Goal: Information Seeking & Learning: Find specific fact

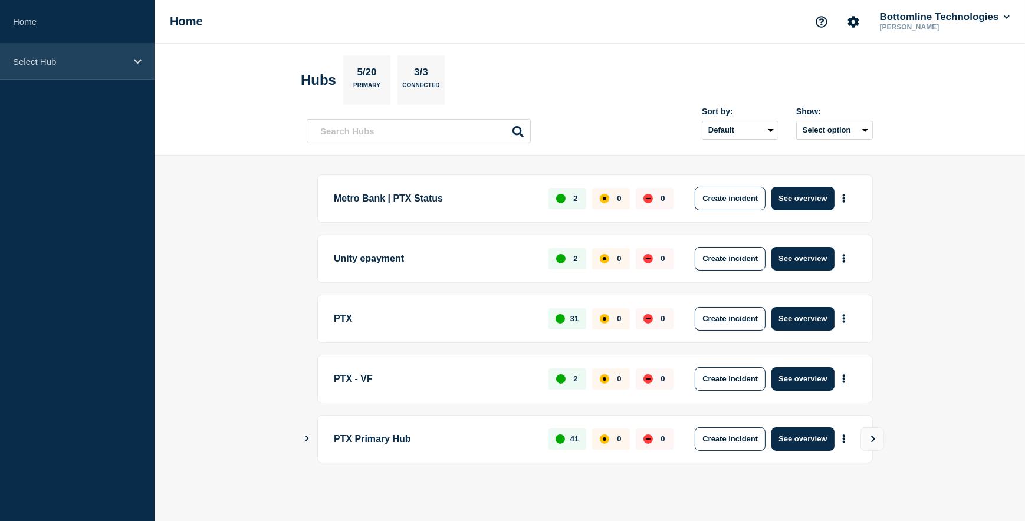
click at [51, 63] on p "Select Hub" at bounding box center [69, 62] width 113 height 10
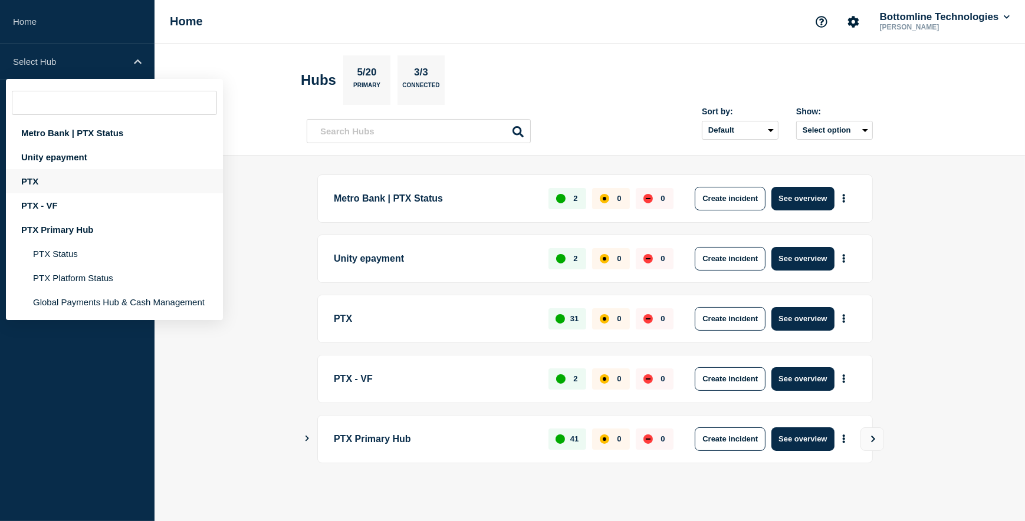
click at [32, 183] on div "PTX" at bounding box center [114, 181] width 217 height 24
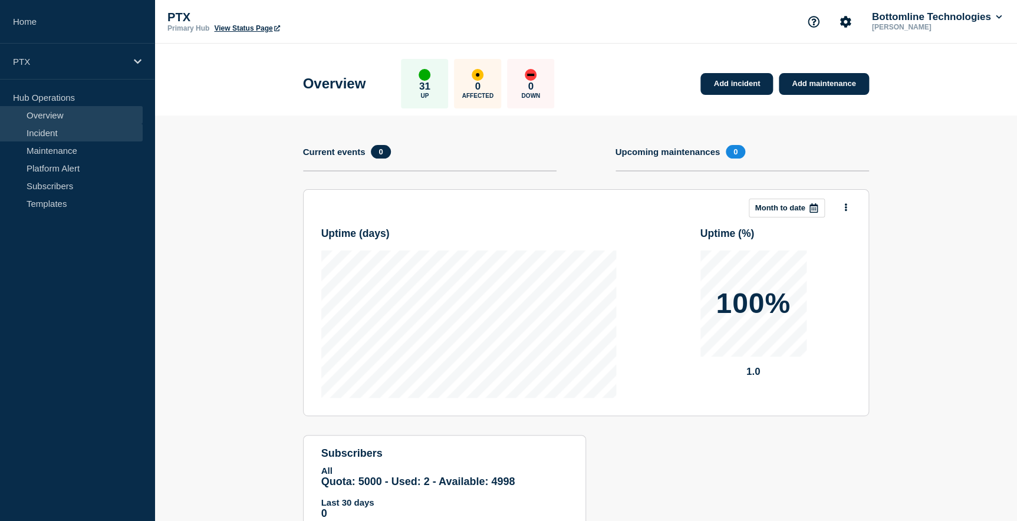
click at [44, 129] on link "Incident" at bounding box center [71, 133] width 143 height 18
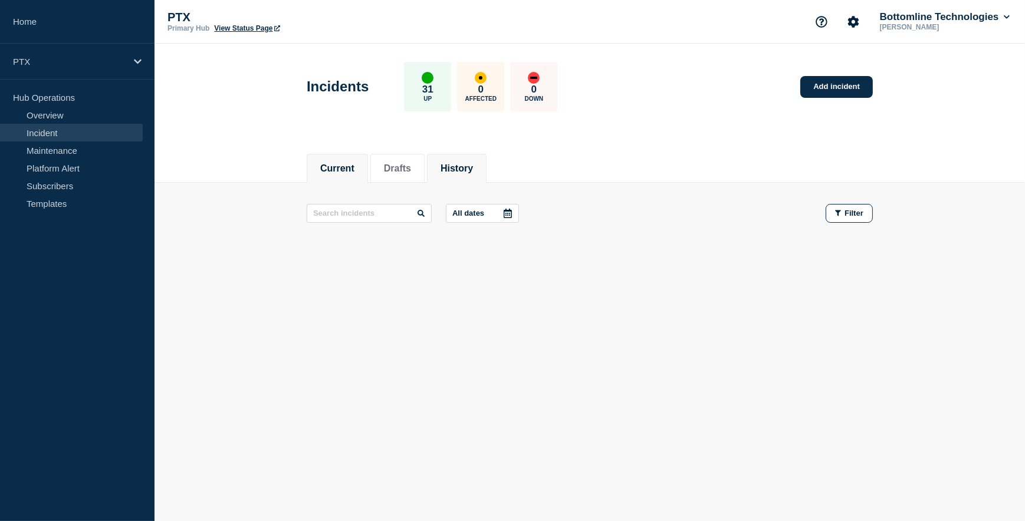
click at [473, 163] on button "History" at bounding box center [456, 168] width 32 height 11
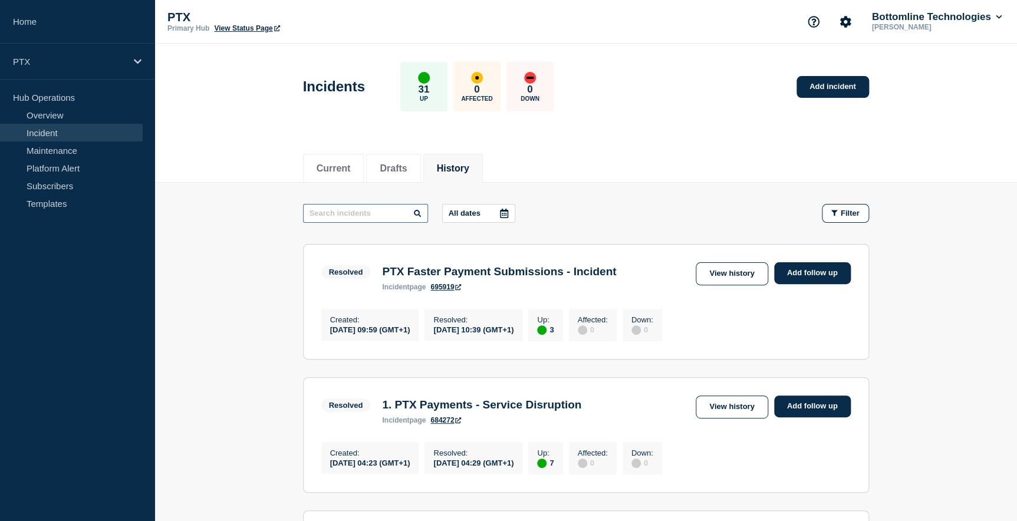
click at [334, 210] on input "text" at bounding box center [365, 213] width 125 height 19
paste input "PTX Payments (BT1 and BT2) - Service Notification - PRODUCTION"
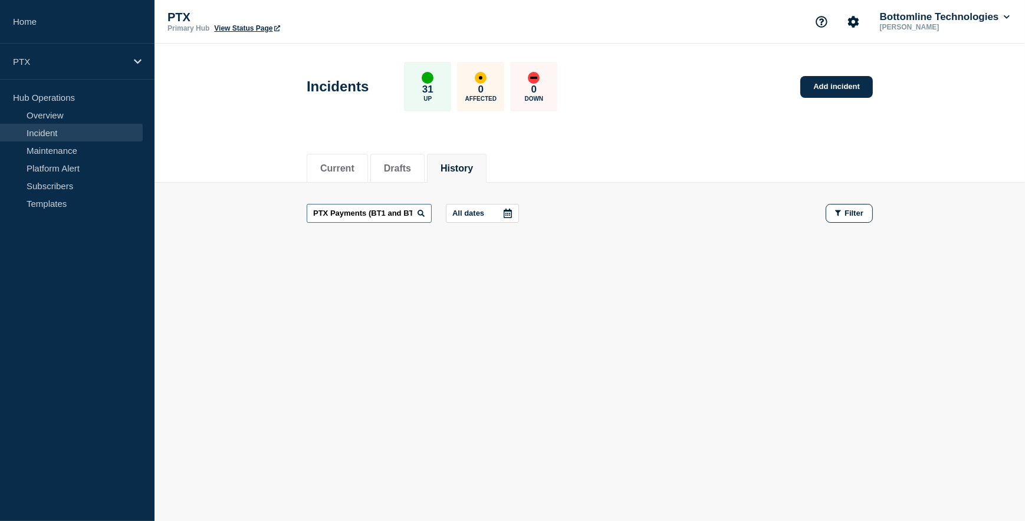
scroll to position [0, 142]
click at [391, 212] on input "PTX Payments (BT1 and BT2) - Service Notification - PRODUCTION" at bounding box center [369, 213] width 125 height 19
click at [390, 212] on input "PTX Payments (BT1 and BT2) - Service Notification - PRODUCTION" at bounding box center [369, 213] width 125 height 19
click at [389, 212] on input "PTX Payments (BT1 and BT2) - Service Notification - PRODUCTION" at bounding box center [369, 213] width 125 height 19
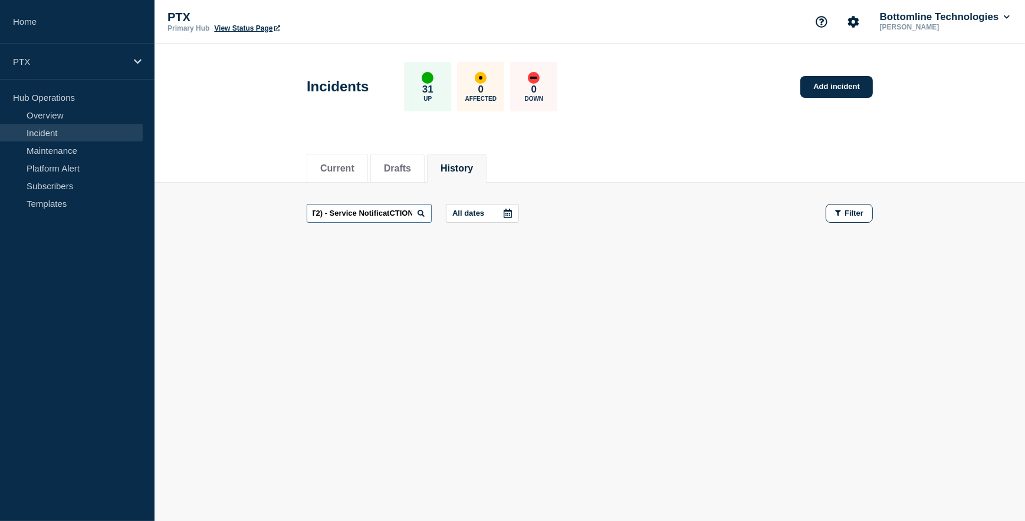
scroll to position [0, 96]
click at [399, 212] on input "PTX Payments (BT1 and BT2) - Service NotificCTION" at bounding box center [369, 213] width 125 height 19
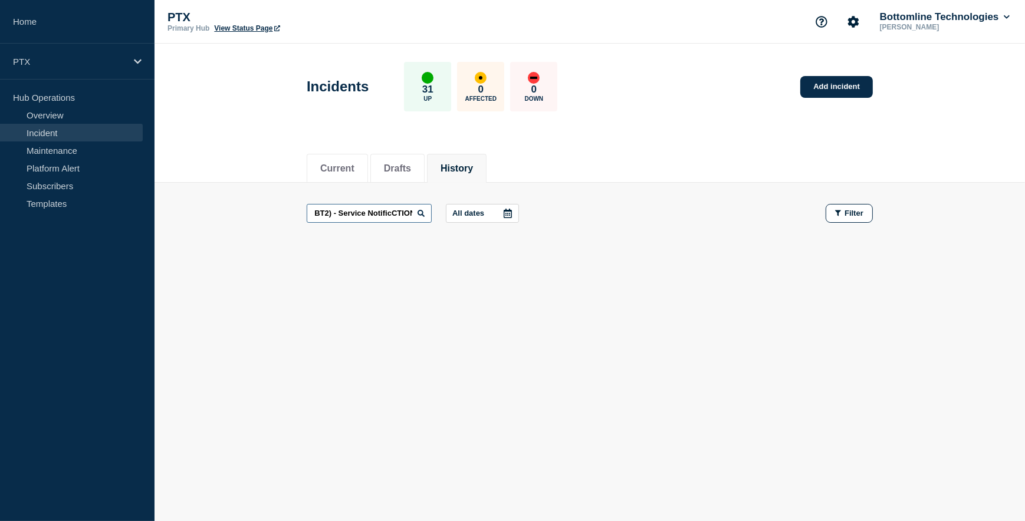
click at [398, 212] on input "PTX Payments (BT1 and BT2) - Service NotificCTION" at bounding box center [369, 213] width 125 height 19
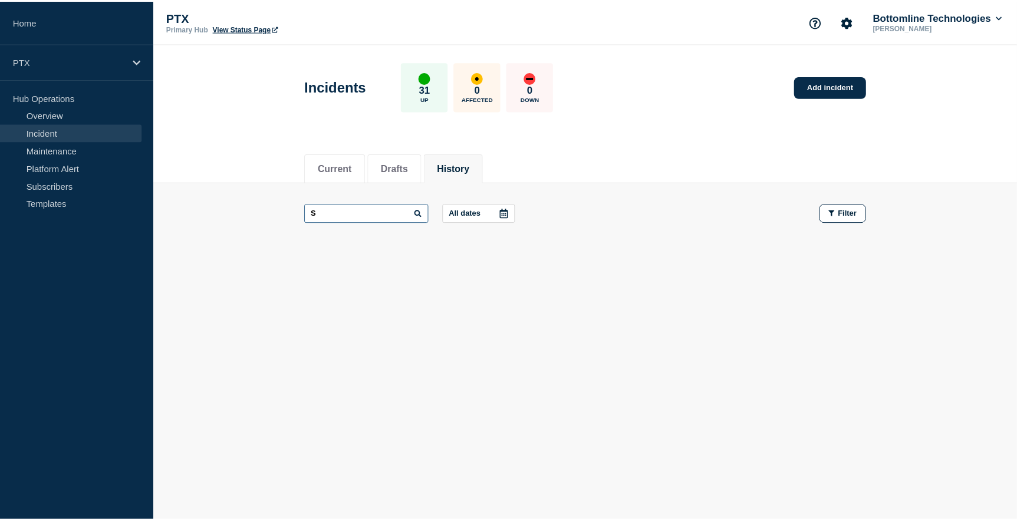
scroll to position [0, 0]
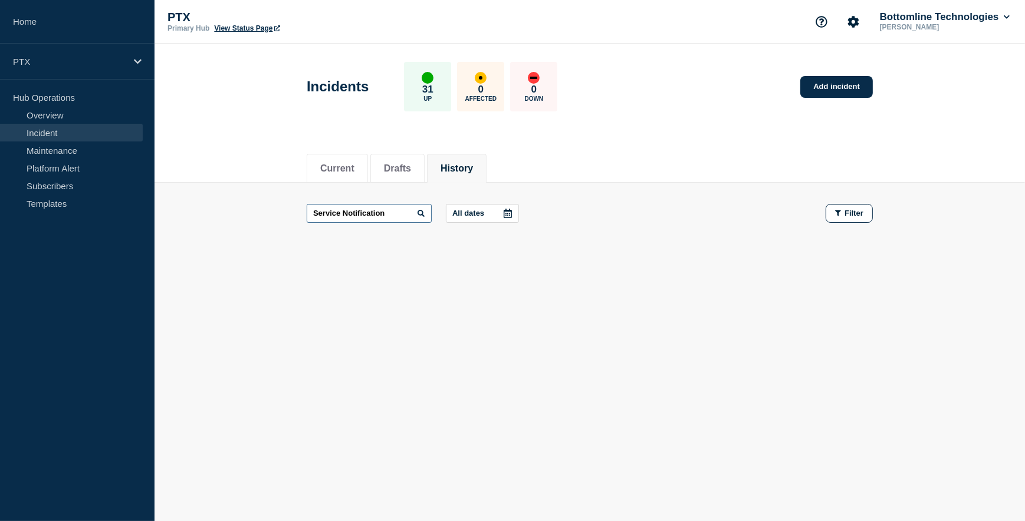
type input "Service Notification"
click at [57, 150] on link "Maintenance" at bounding box center [71, 151] width 143 height 18
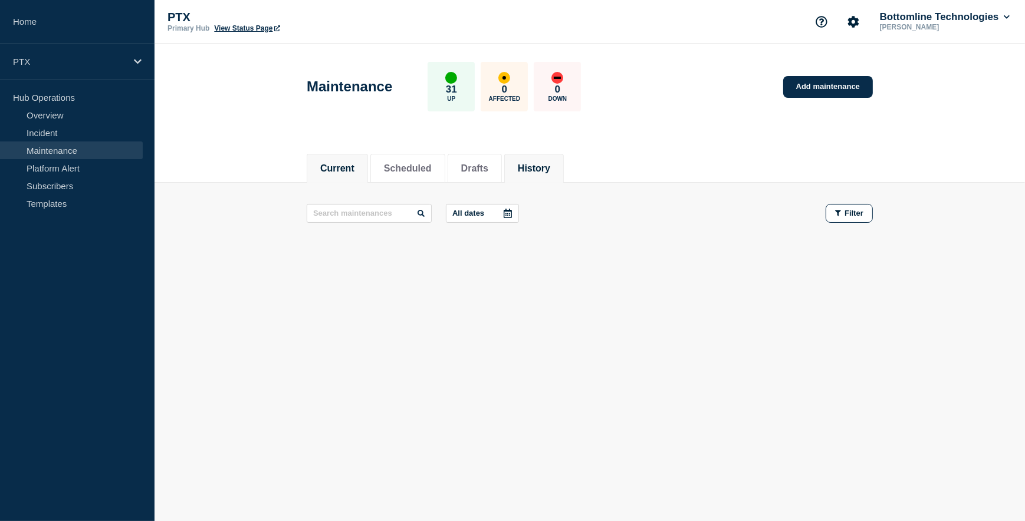
click at [547, 170] on button "History" at bounding box center [534, 168] width 32 height 11
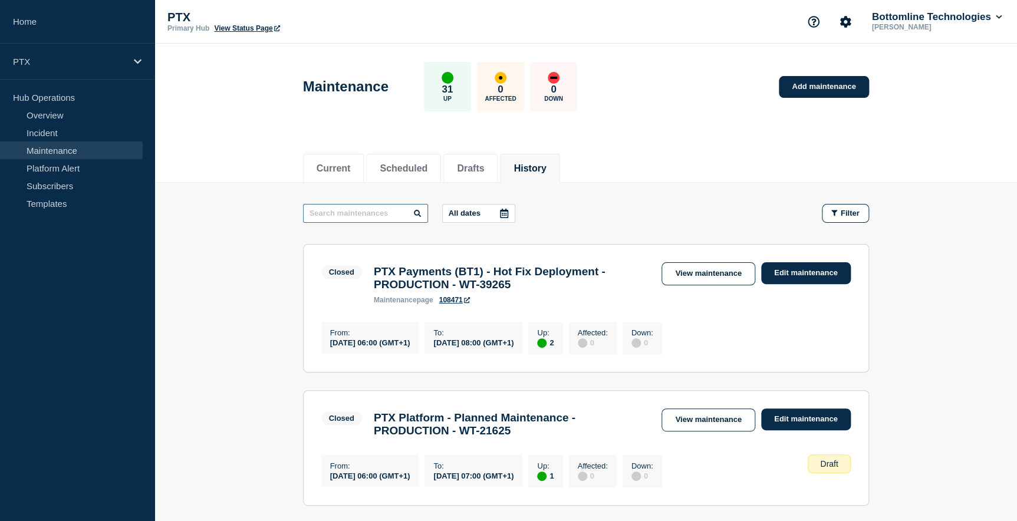
click at [322, 212] on input "text" at bounding box center [365, 213] width 125 height 19
type input "Service Notification"
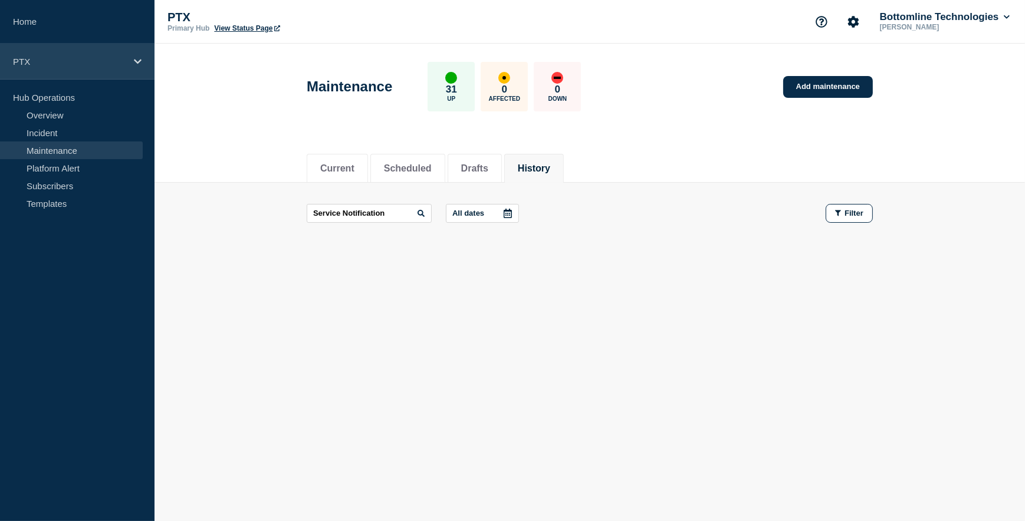
click at [135, 57] on icon at bounding box center [138, 61] width 8 height 9
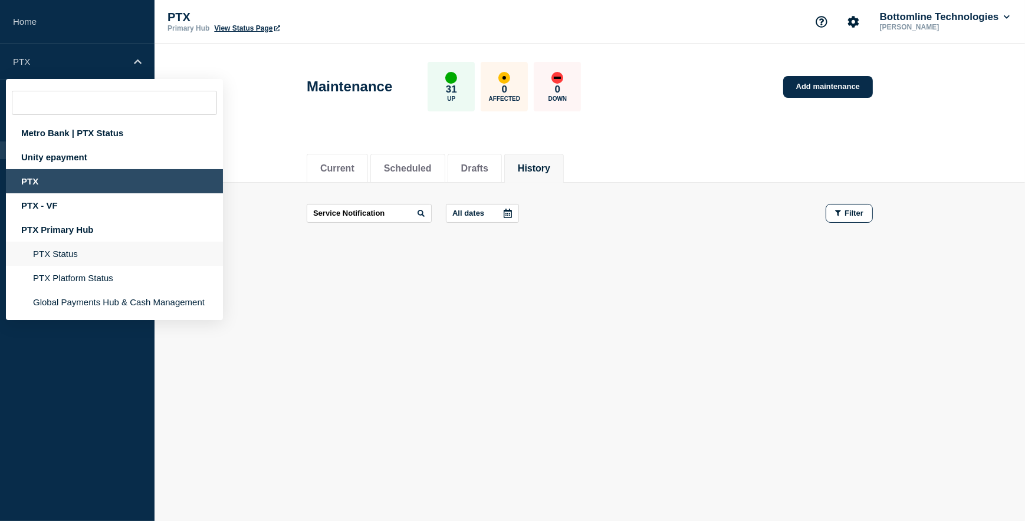
click at [68, 266] on li "PTX Status" at bounding box center [114, 278] width 217 height 24
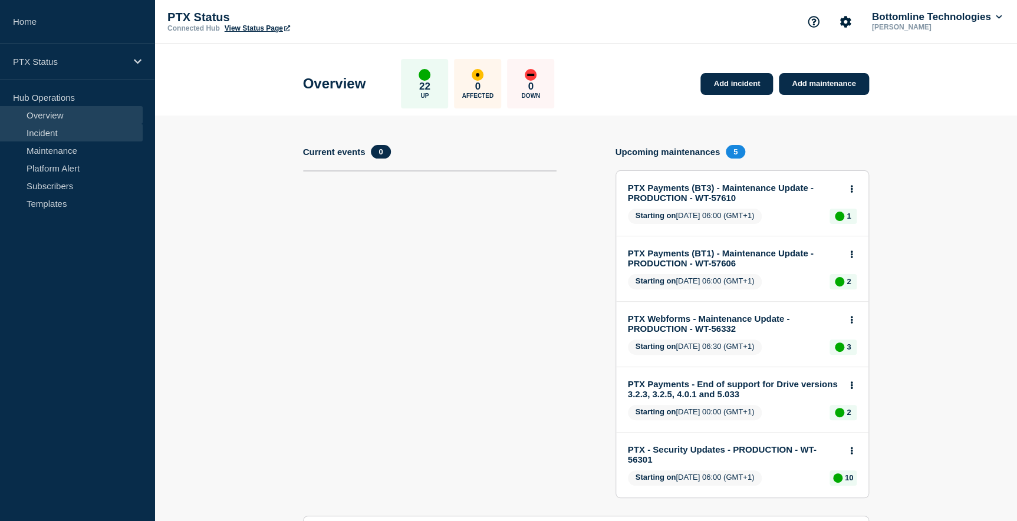
click at [41, 134] on link "Incident" at bounding box center [71, 133] width 143 height 18
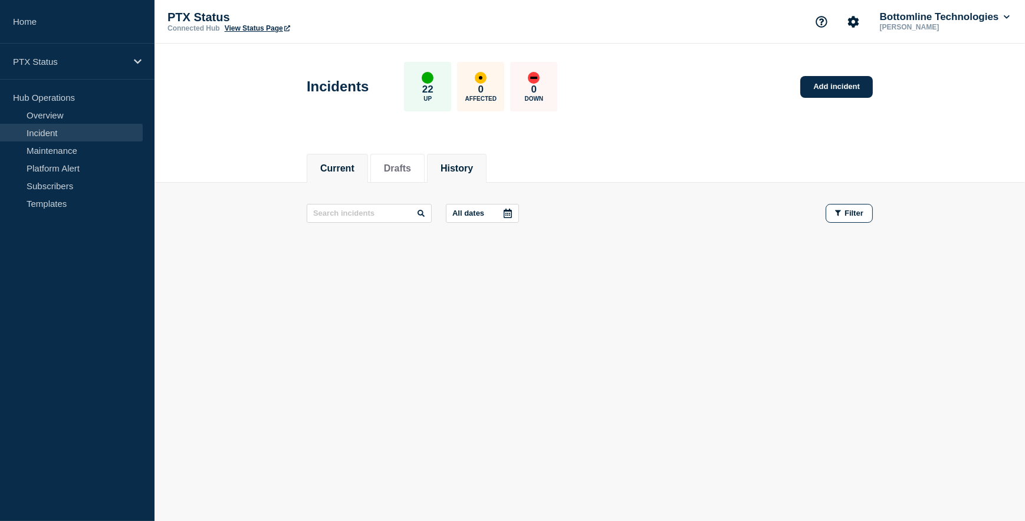
click at [470, 165] on button "History" at bounding box center [456, 168] width 32 height 11
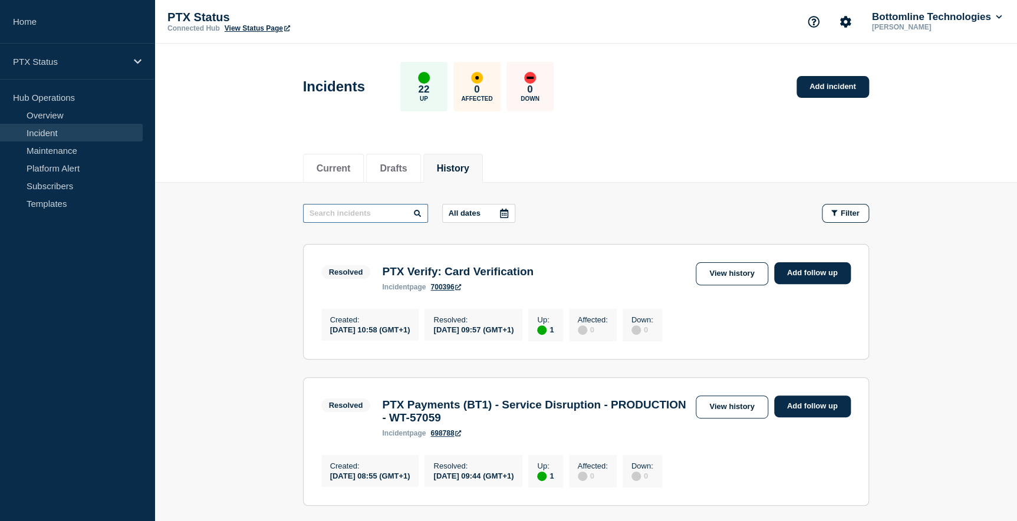
click at [331, 209] on input "text" at bounding box center [365, 213] width 125 height 19
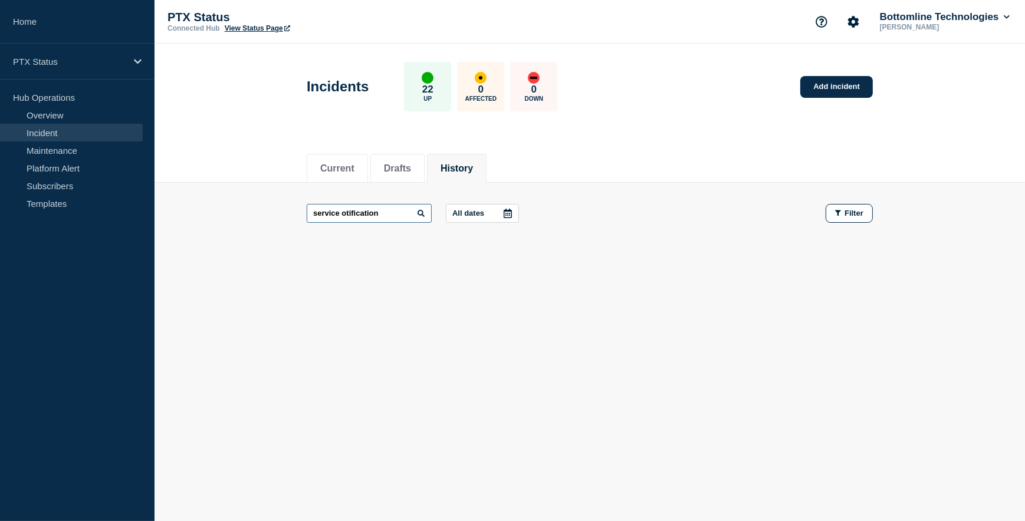
click at [340, 209] on input "service otification" at bounding box center [369, 213] width 125 height 19
type input "service notification"
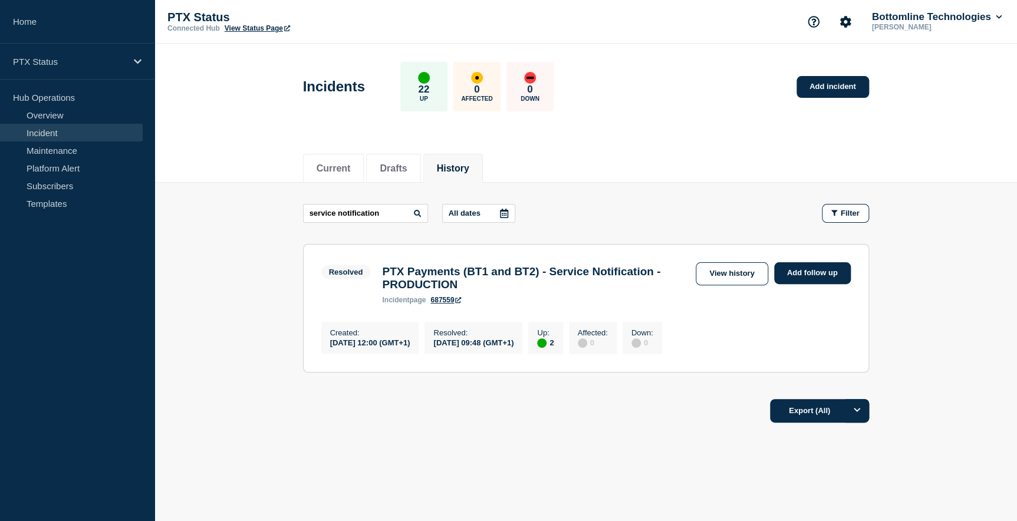
click at [708, 277] on link "View history" at bounding box center [732, 273] width 72 height 23
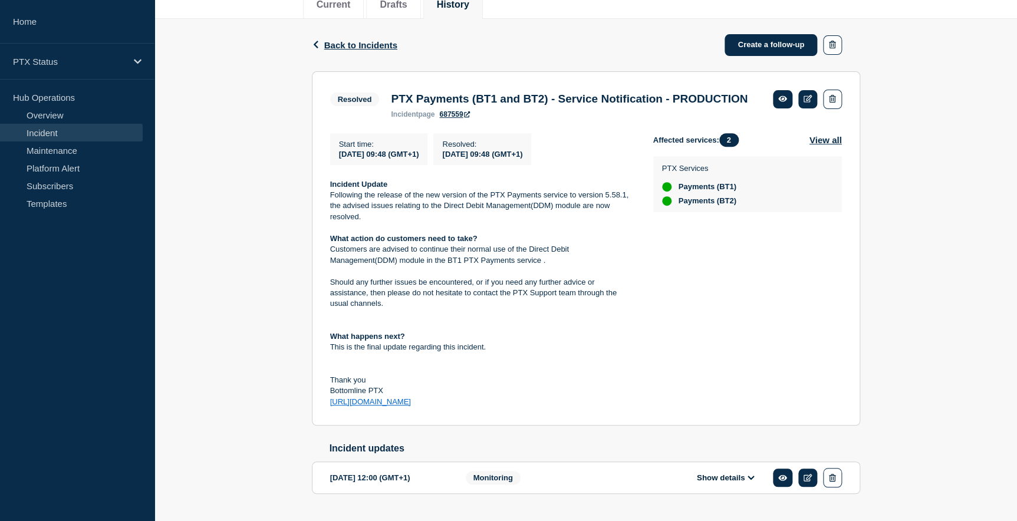
scroll to position [213, 0]
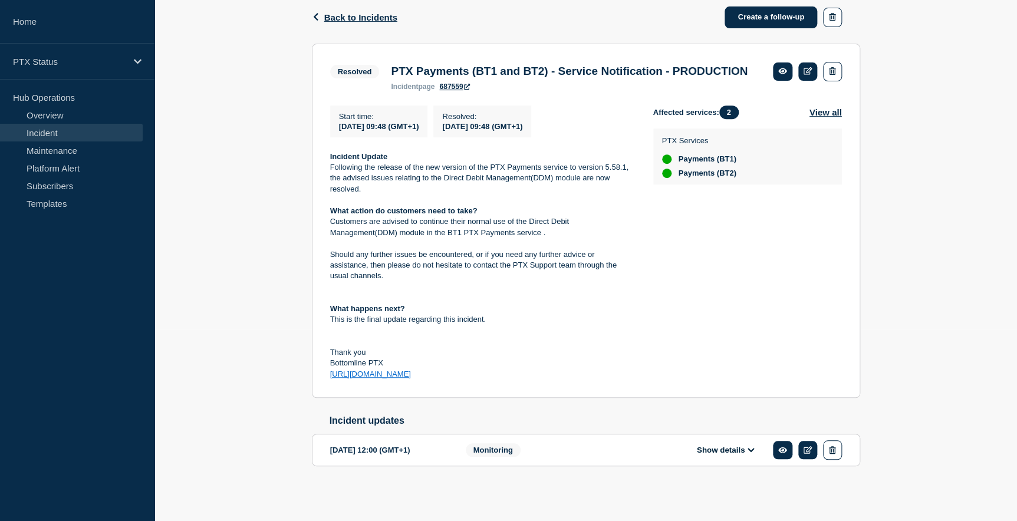
click at [751, 448] on icon at bounding box center [751, 450] width 7 height 8
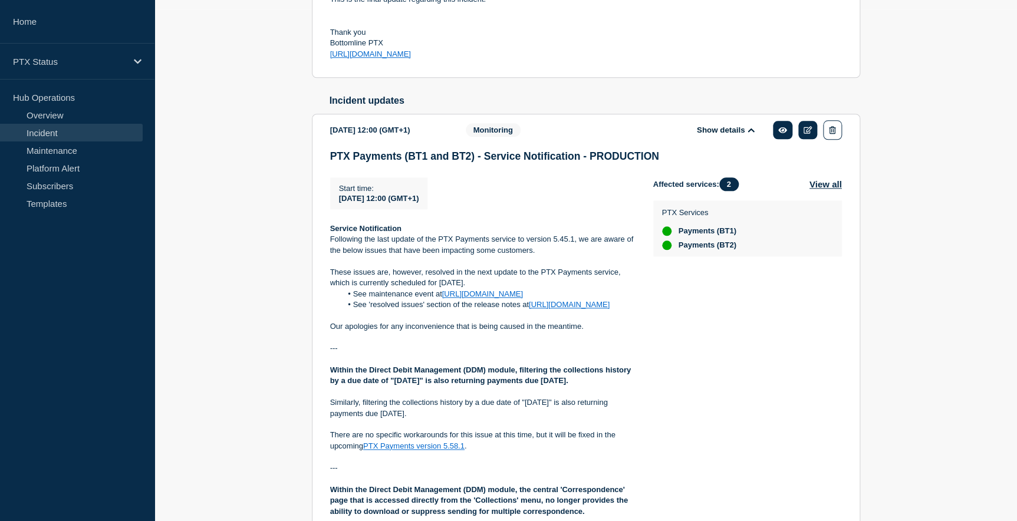
scroll to position [485, 0]
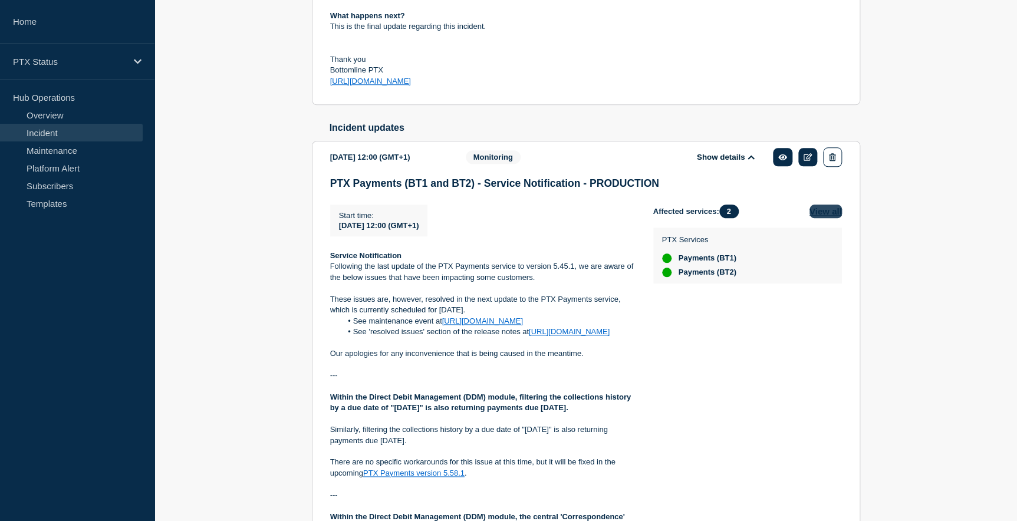
click at [822, 218] on button "View all" at bounding box center [826, 212] width 32 height 14
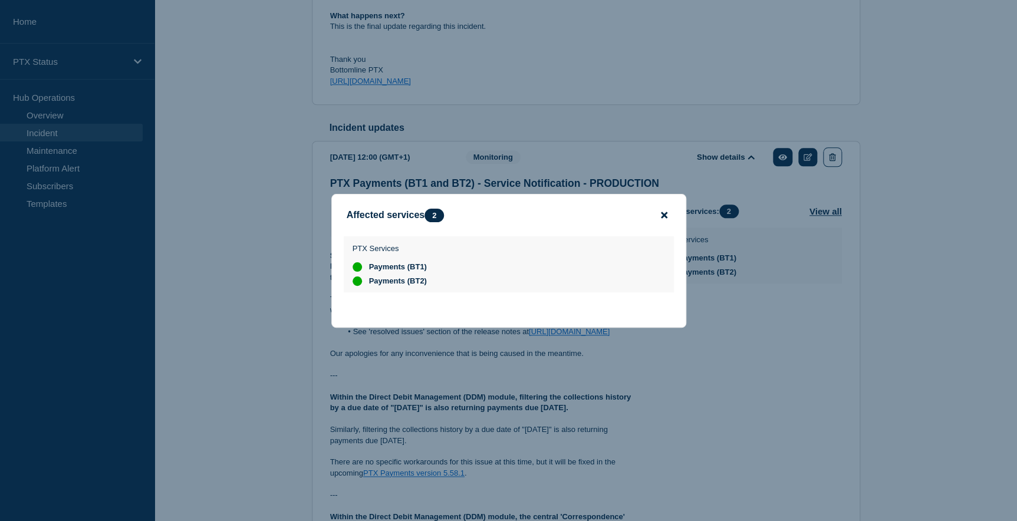
click at [663, 213] on icon "close button" at bounding box center [664, 215] width 6 height 6
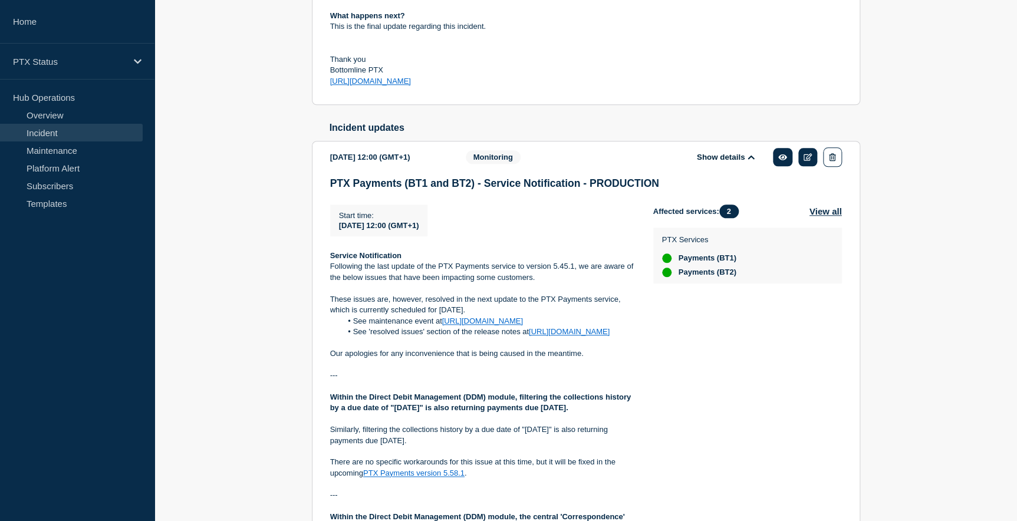
click at [748, 161] on icon at bounding box center [751, 157] width 7 height 8
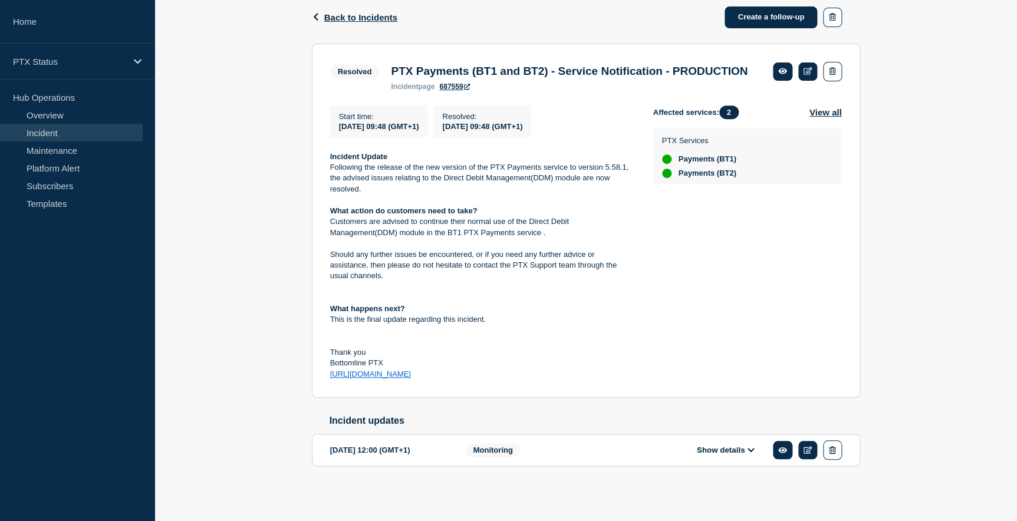
click at [754, 448] on icon at bounding box center [751, 450] width 7 height 8
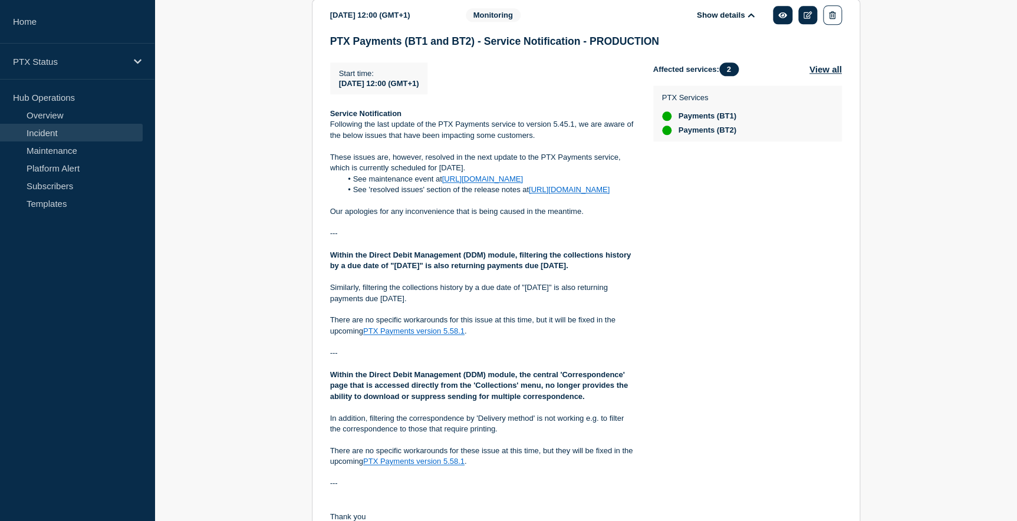
scroll to position [646, 0]
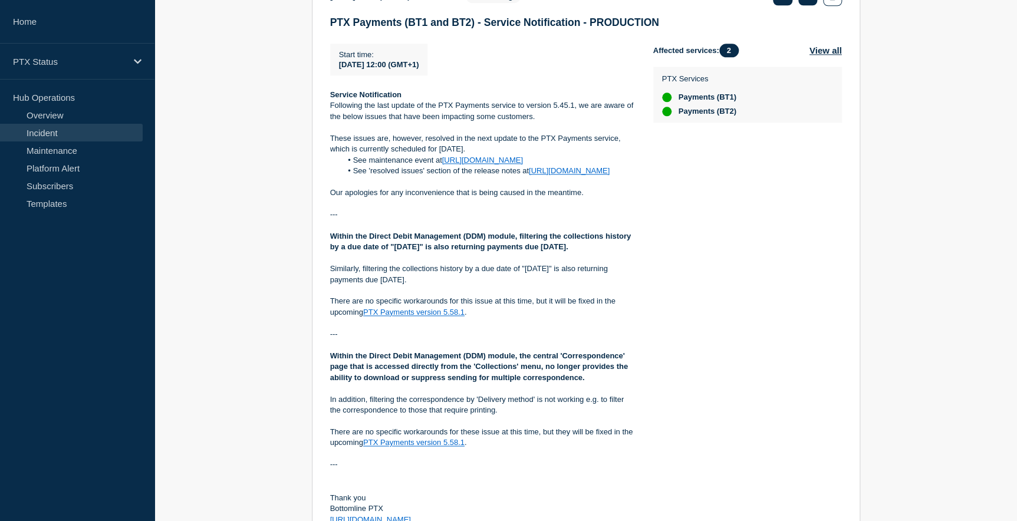
click at [341, 231] on p at bounding box center [482, 225] width 304 height 11
drag, startPoint x: 330, startPoint y: 266, endPoint x: 514, endPoint y: 274, distance: 184.1
click at [514, 253] on p "Within the Direct Debit Management (DDM) module, filtering the collections hist…" at bounding box center [482, 242] width 304 height 22
copy strong "Within the Direct Debit Management (DDM) module"
click at [521, 251] on strong "Within the Direct Debit Management (DDM) module, filtering the collections hist…" at bounding box center [481, 241] width 303 height 19
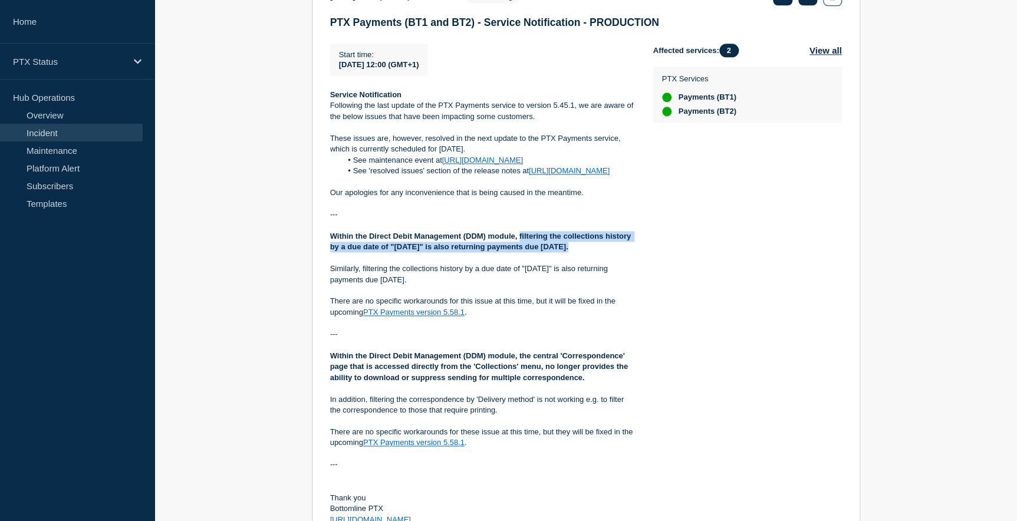
drag, startPoint x: 519, startPoint y: 267, endPoint x: 570, endPoint y: 284, distance: 52.8
click at [570, 251] on strong "Within the Direct Debit Management (DDM) module, filtering the collections hist…" at bounding box center [481, 241] width 303 height 19
copy strong "filtering the collections history by a due date of "[DATE]" is also returning p…"
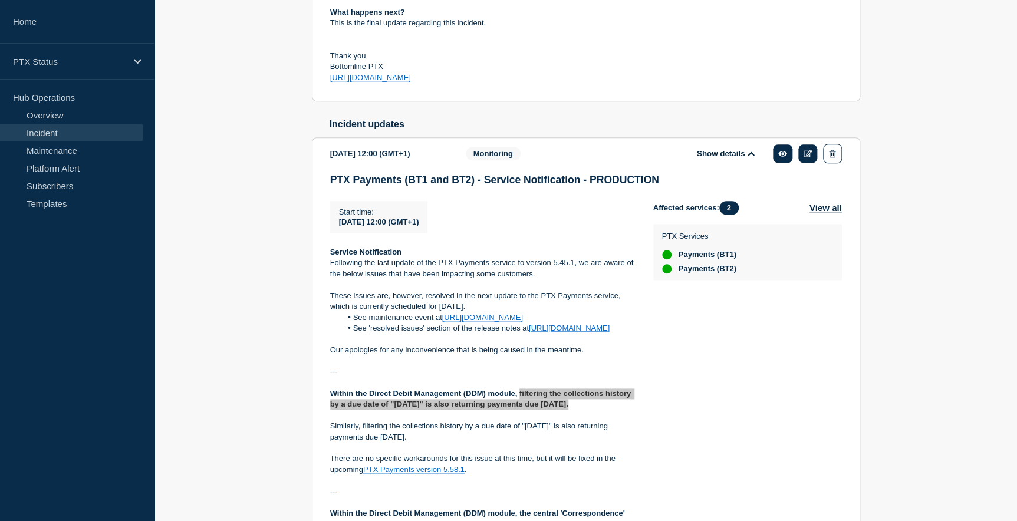
scroll to position [538, 0]
